Goal: Check status: Check status

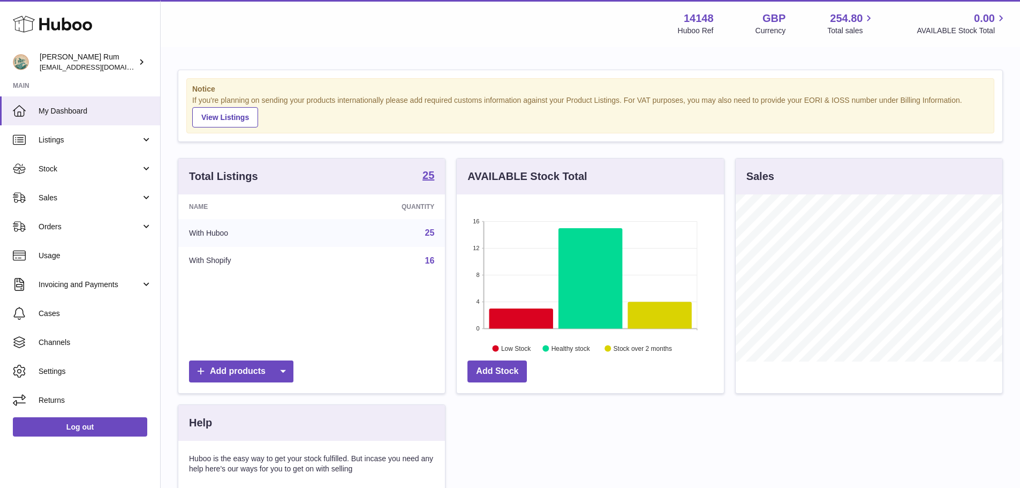
scroll to position [167, 267]
click at [57, 164] on span "Stock" at bounding box center [90, 169] width 102 height 10
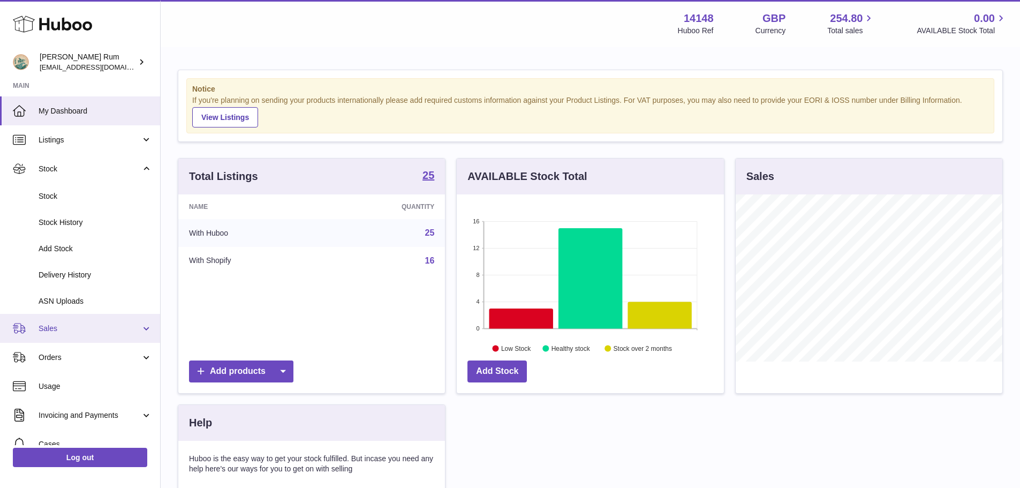
click at [65, 320] on link "Sales" at bounding box center [80, 328] width 160 height 29
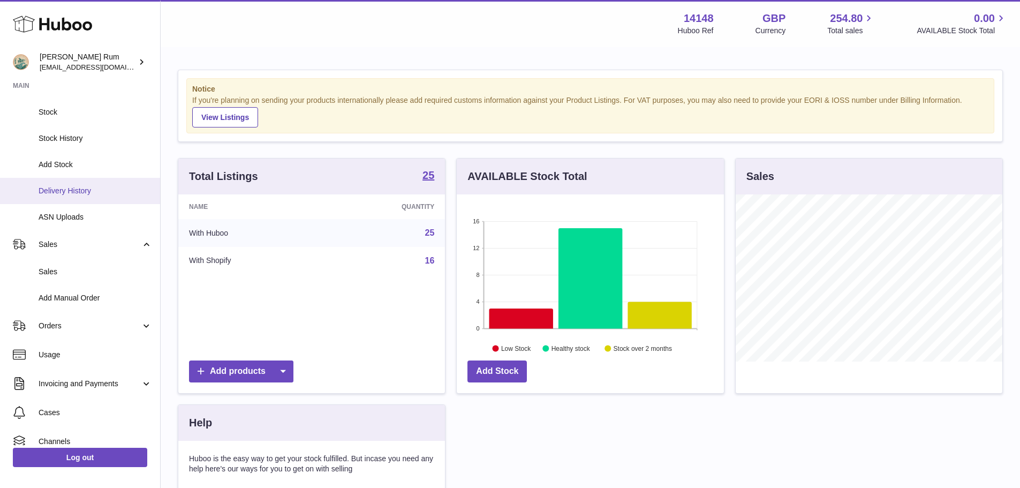
scroll to position [85, 0]
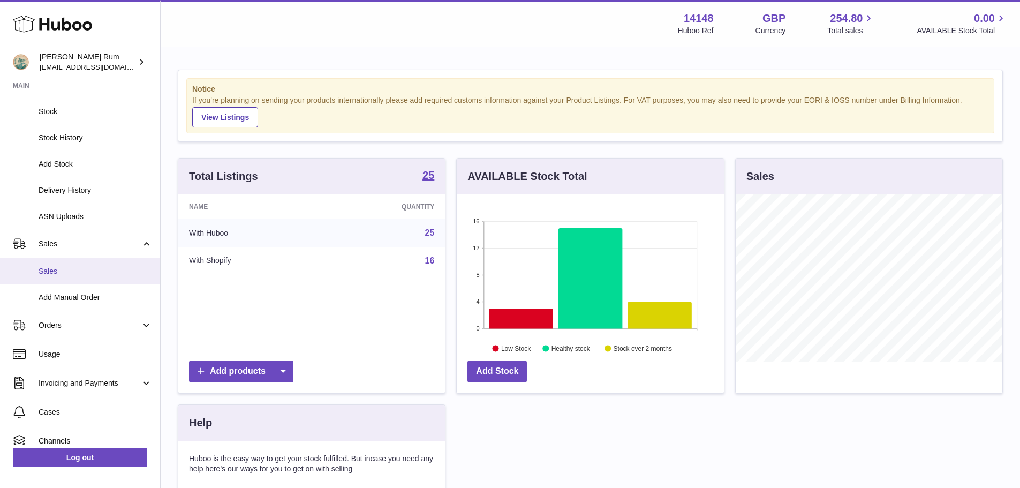
click at [54, 270] on span "Sales" at bounding box center [96, 271] width 114 height 10
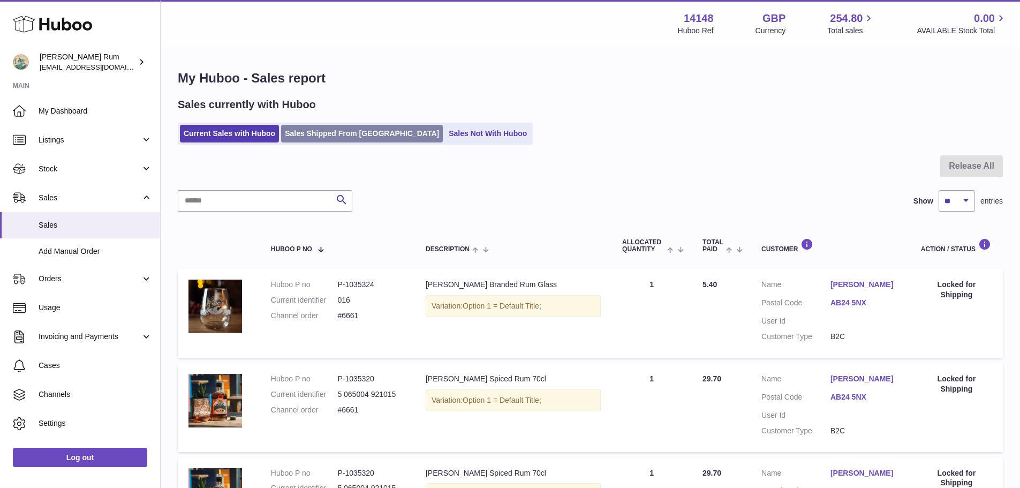
click at [334, 127] on link "Sales Shipped From [GEOGRAPHIC_DATA]" at bounding box center [362, 134] width 162 height 18
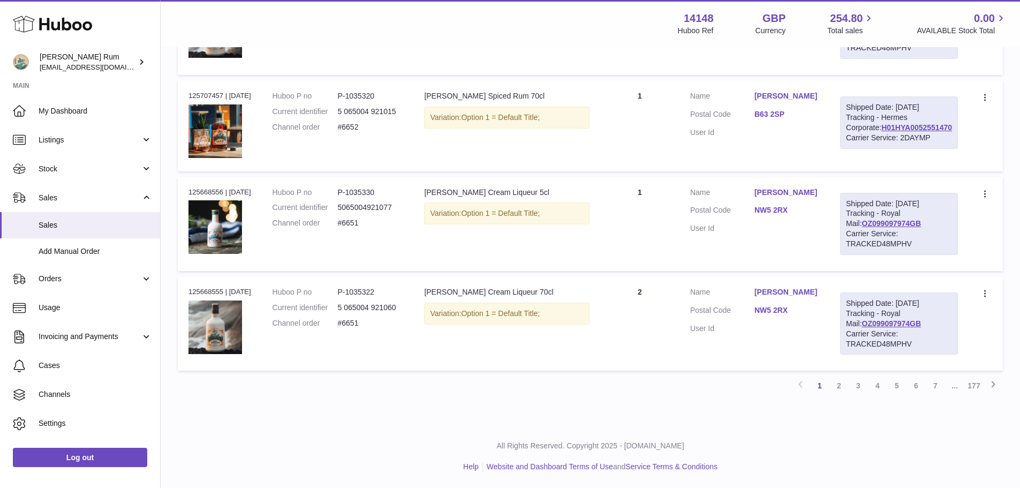
scroll to position [1079, 0]
click at [837, 387] on link "2" at bounding box center [839, 385] width 19 height 19
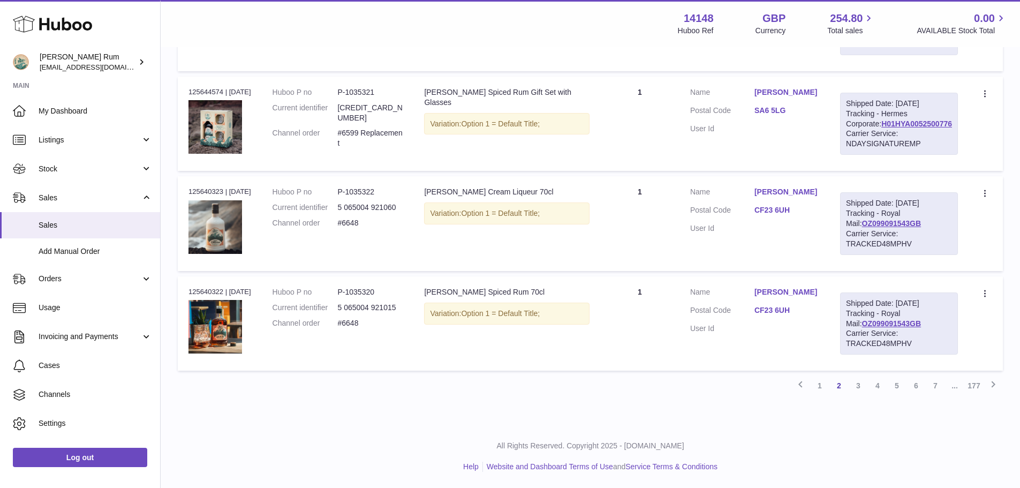
scroll to position [1079, 0]
click at [857, 382] on link "3" at bounding box center [858, 385] width 19 height 19
